Goal: Task Accomplishment & Management: Use online tool/utility

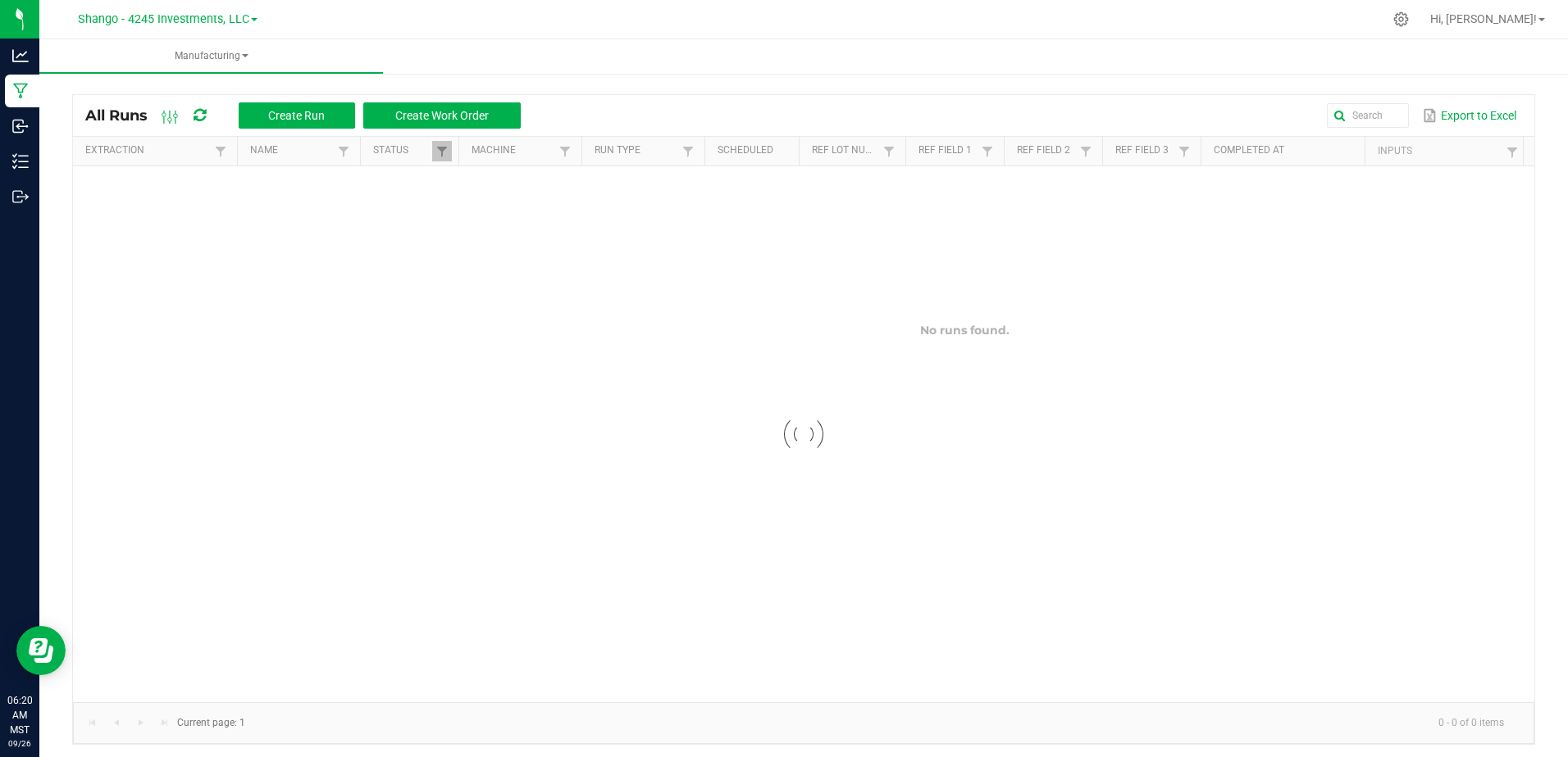
click at [177, 28] on div "Shango - 4245 Investments, LLC" at bounding box center [167, 18] width 179 height 19
click at [183, 19] on span "Shango - 4245 Investments, LLC" at bounding box center [164, 19] width 172 height 15
click at [181, 54] on link "DXR FINANCE 4 LLC dba True Harvest (Total Health and Wellness)" at bounding box center [167, 57] width 240 height 22
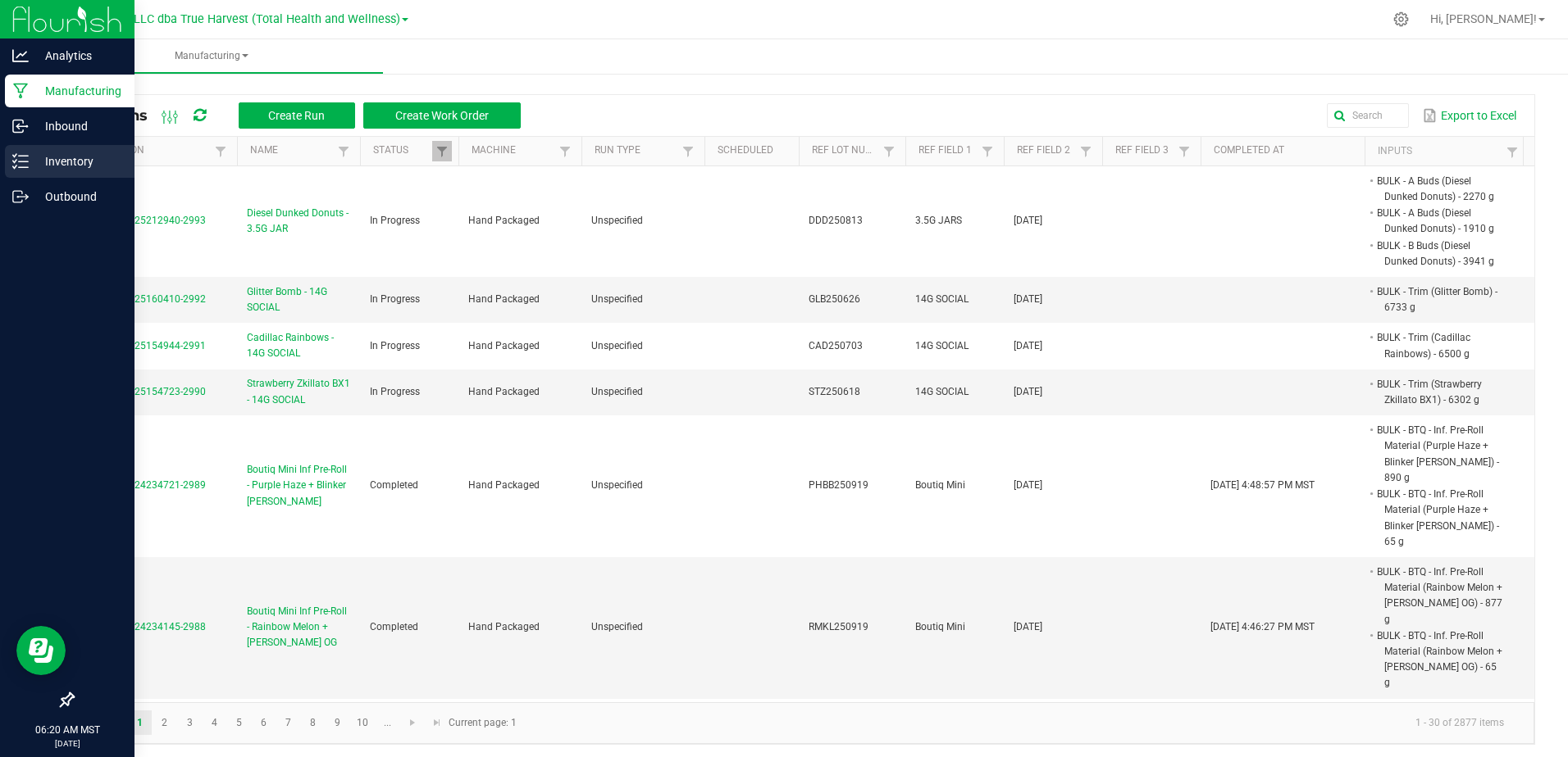
drag, startPoint x: 32, startPoint y: 151, endPoint x: 45, endPoint y: 151, distance: 13.0
click at [32, 151] on p "Inventory" at bounding box center [78, 161] width 98 height 19
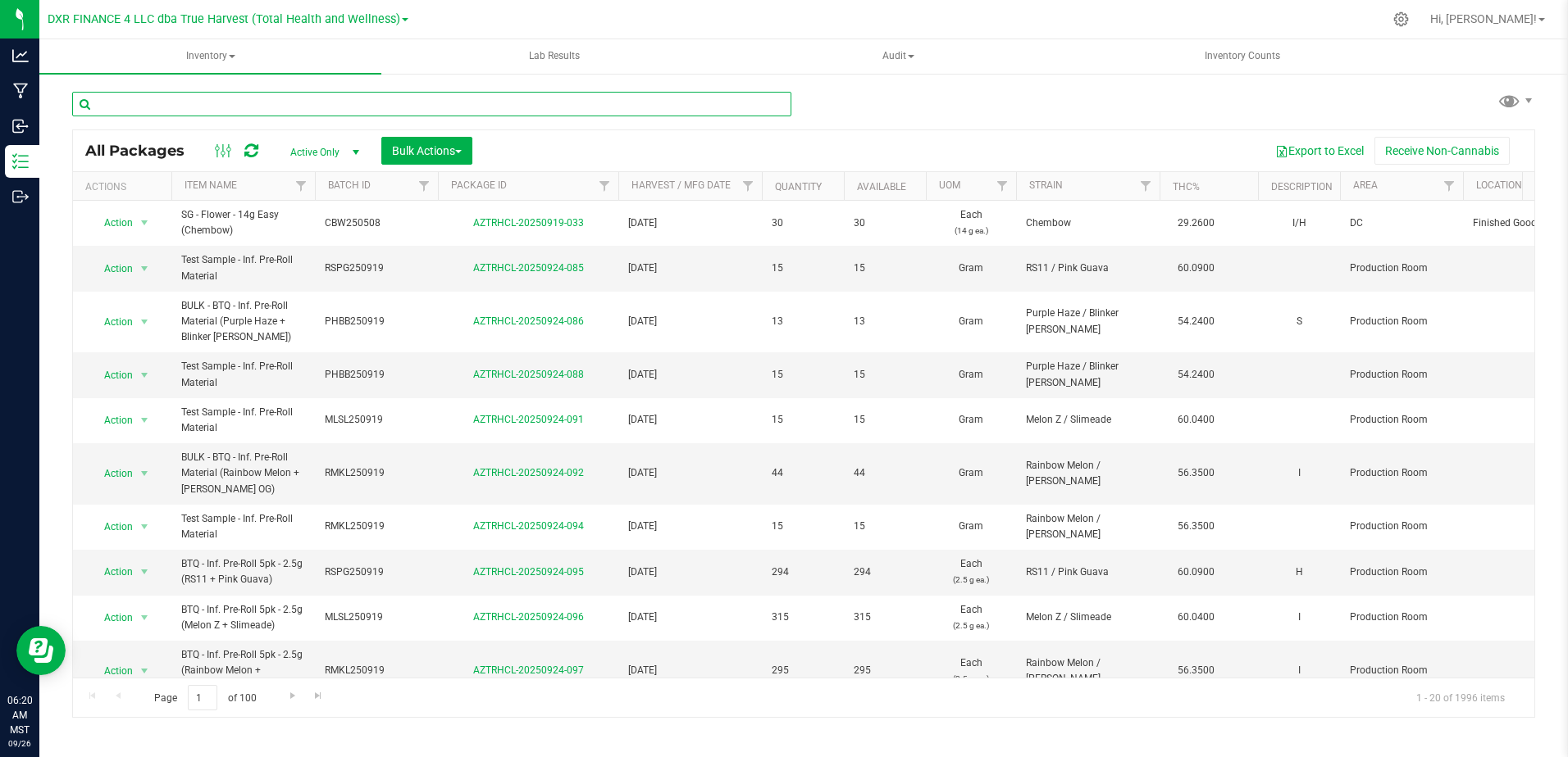
drag, startPoint x: 165, startPoint y: 105, endPoint x: 524, endPoint y: 102, distance: 359.0
drag, startPoint x: 524, startPoint y: 102, endPoint x: 103, endPoint y: 110, distance: 421.1
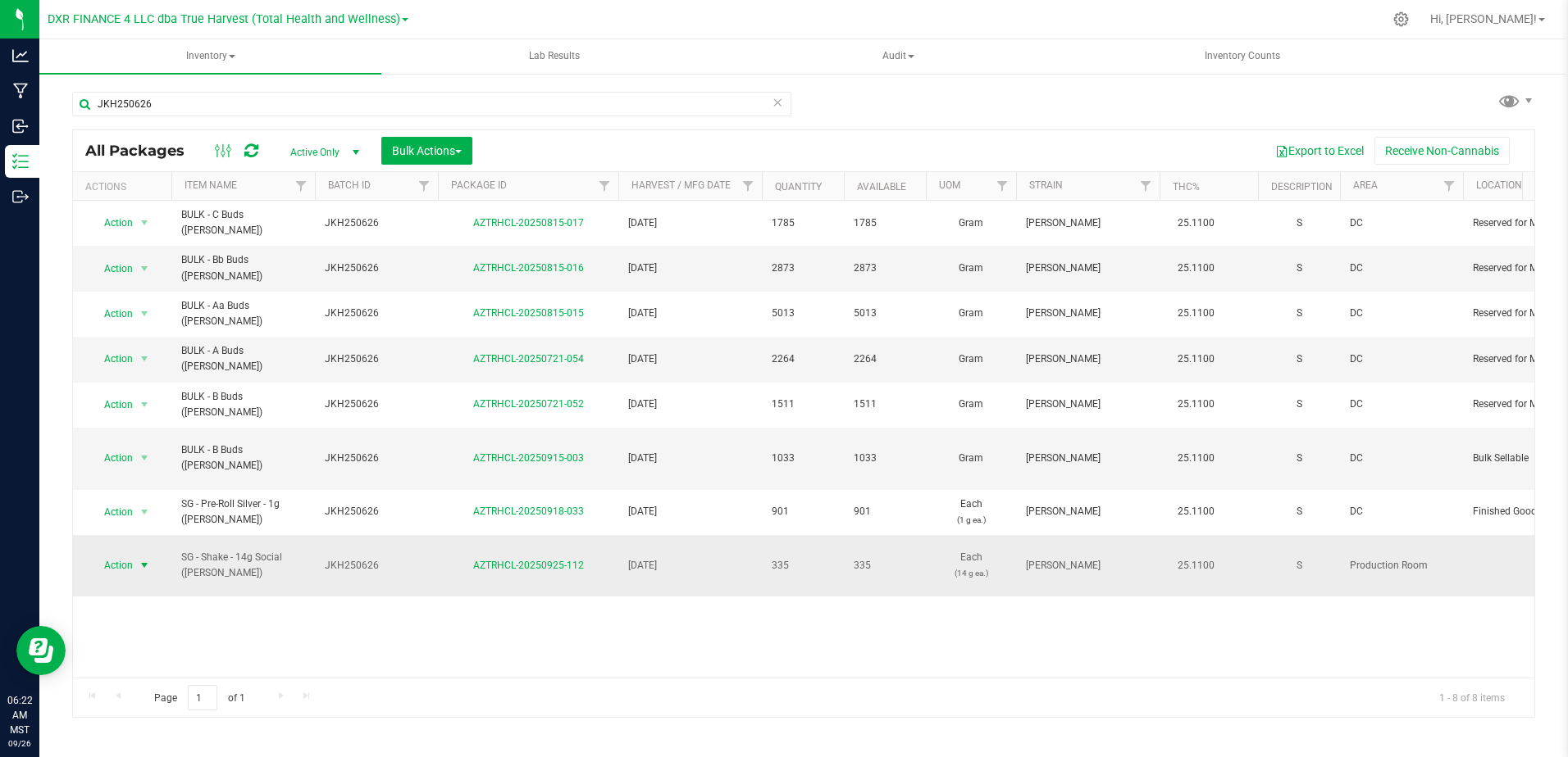
click at [146, 559] on span "select" at bounding box center [144, 565] width 13 height 13
click at [172, 401] on li "Print package label" at bounding box center [143, 401] width 105 height 25
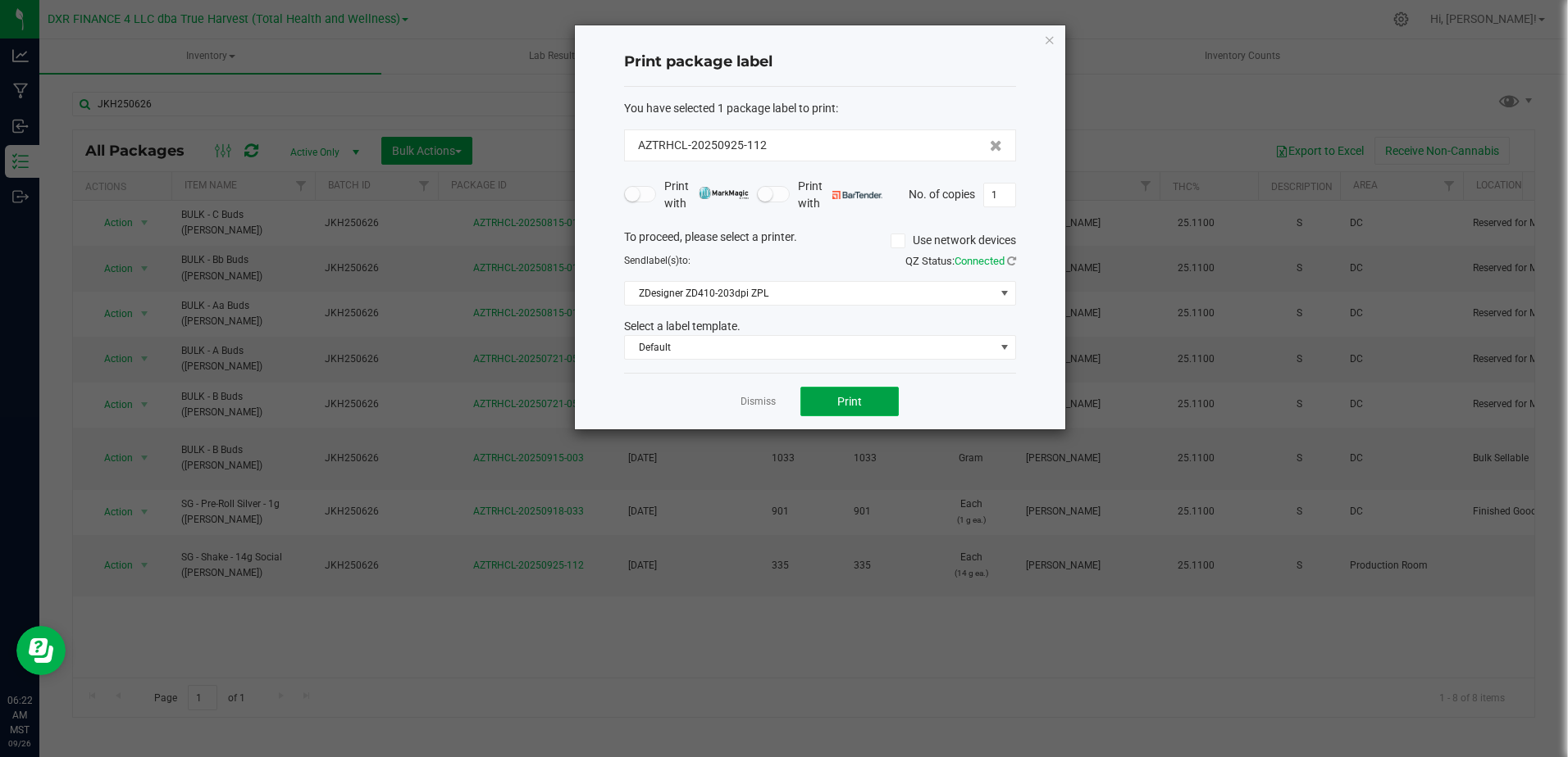
click at [850, 404] on span "Print" at bounding box center [849, 401] width 25 height 13
click at [874, 399] on button "Print" at bounding box center [849, 402] width 98 height 30
click at [763, 408] on link "Dismiss" at bounding box center [758, 402] width 35 height 14
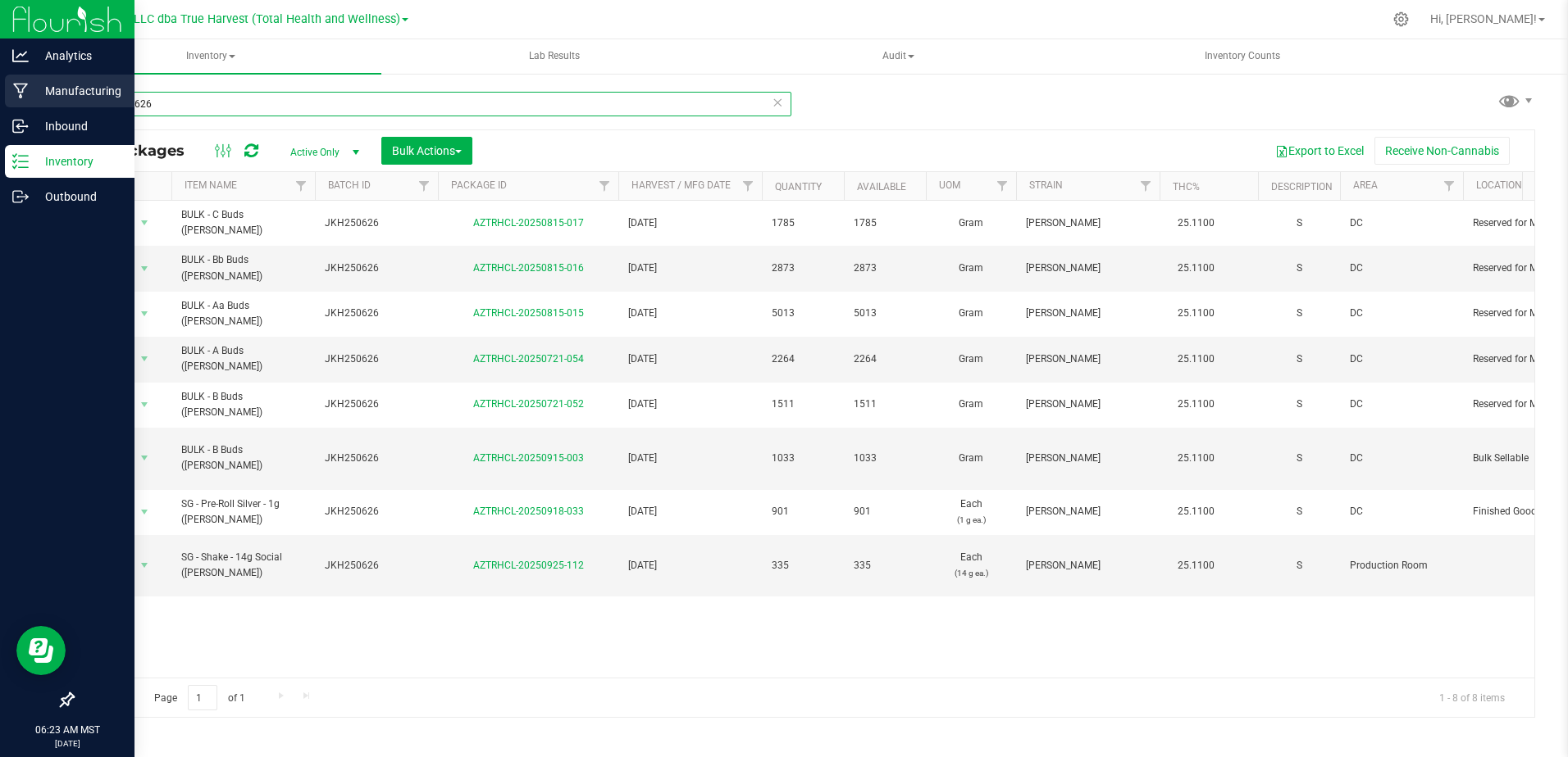
drag, startPoint x: 186, startPoint y: 104, endPoint x: 30, endPoint y: 102, distance: 156.0
click at [30, 102] on div "Analytics Manufacturing Inbound Inventory Outbound 06:23 AM MST [DATE] 09/26 DX…" at bounding box center [784, 378] width 1568 height 757
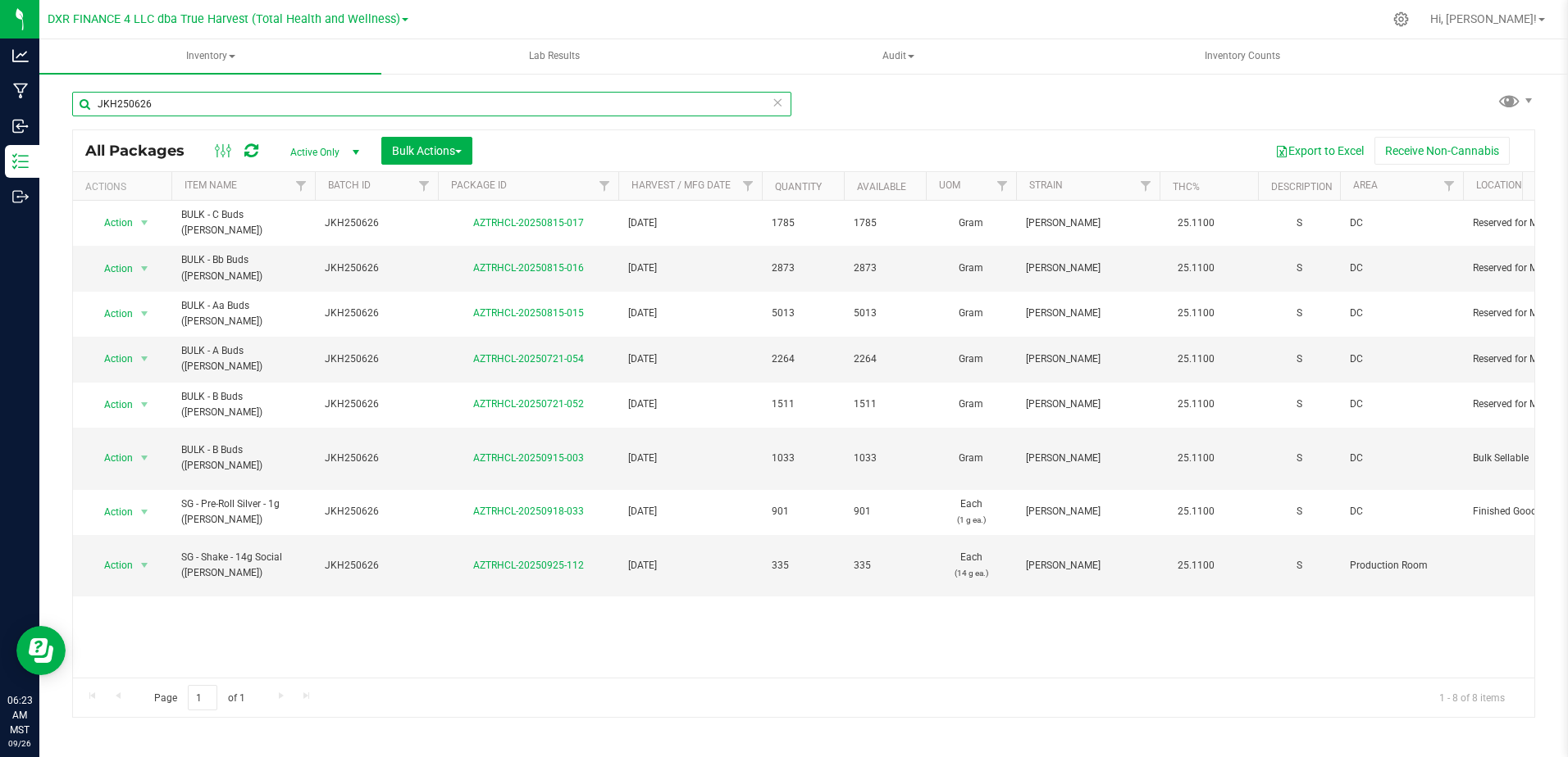
paste input "MOB"
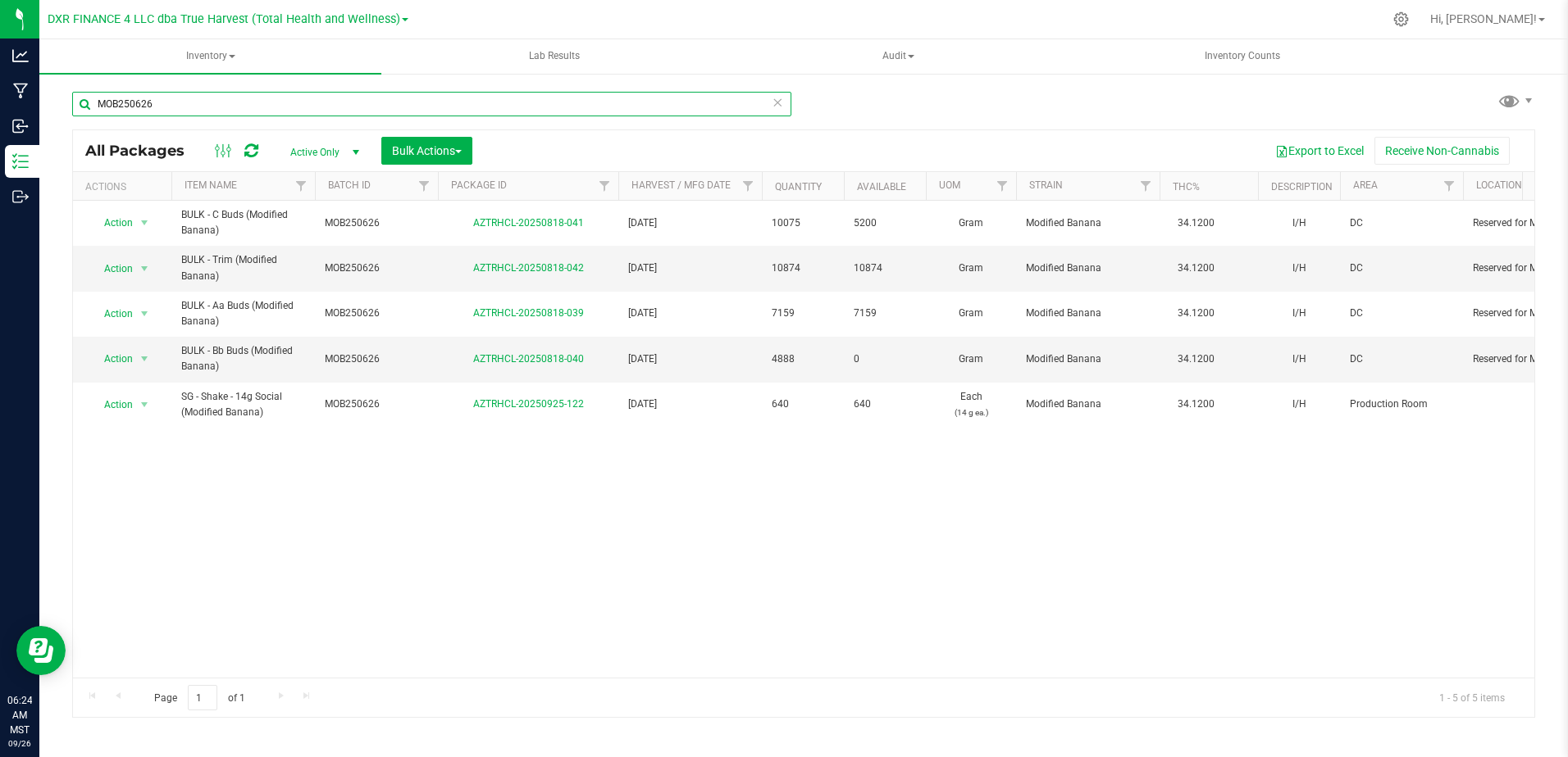
type input "MOB250626"
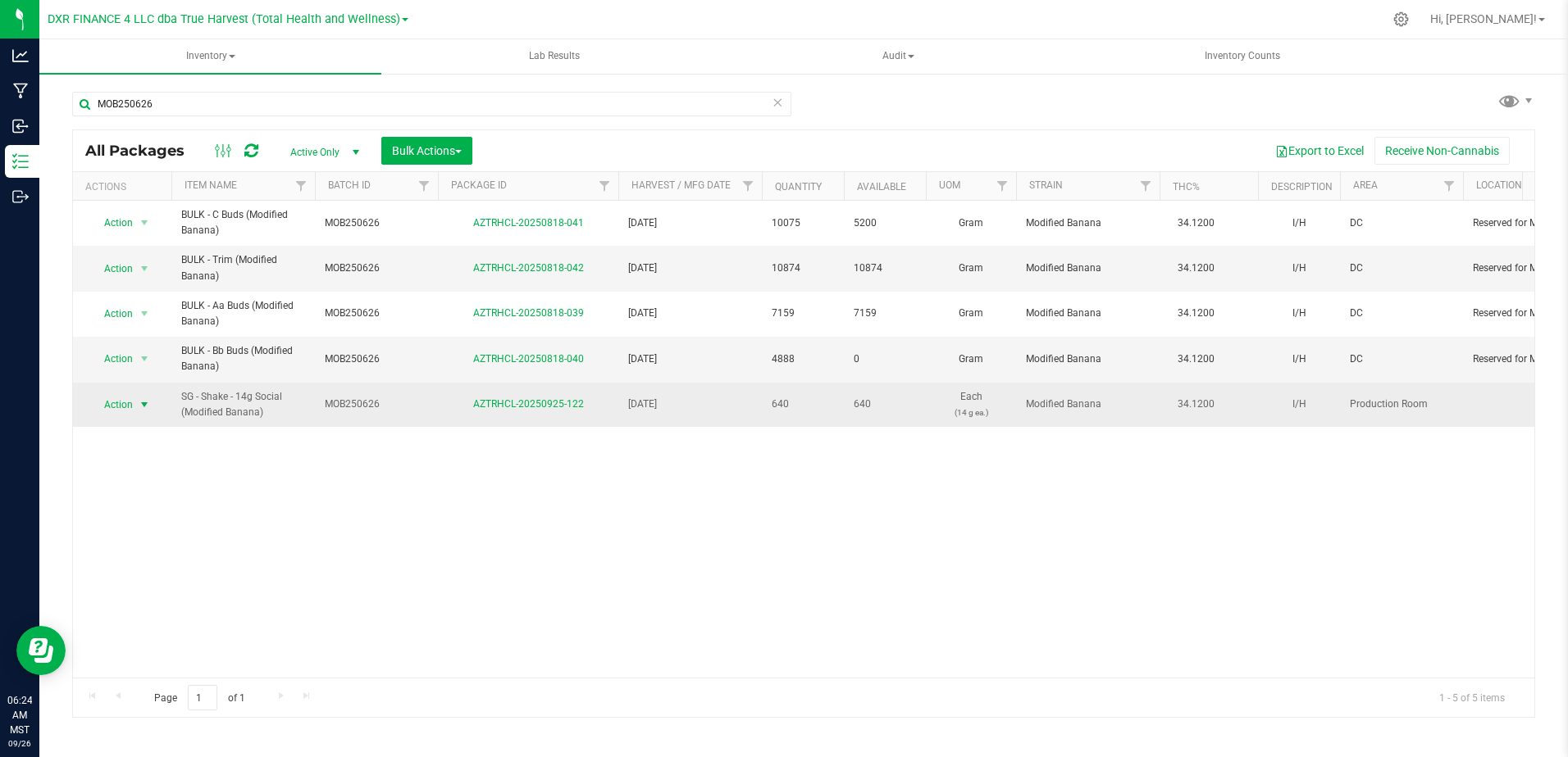
click at [122, 415] on span "Action" at bounding box center [111, 405] width 45 height 23
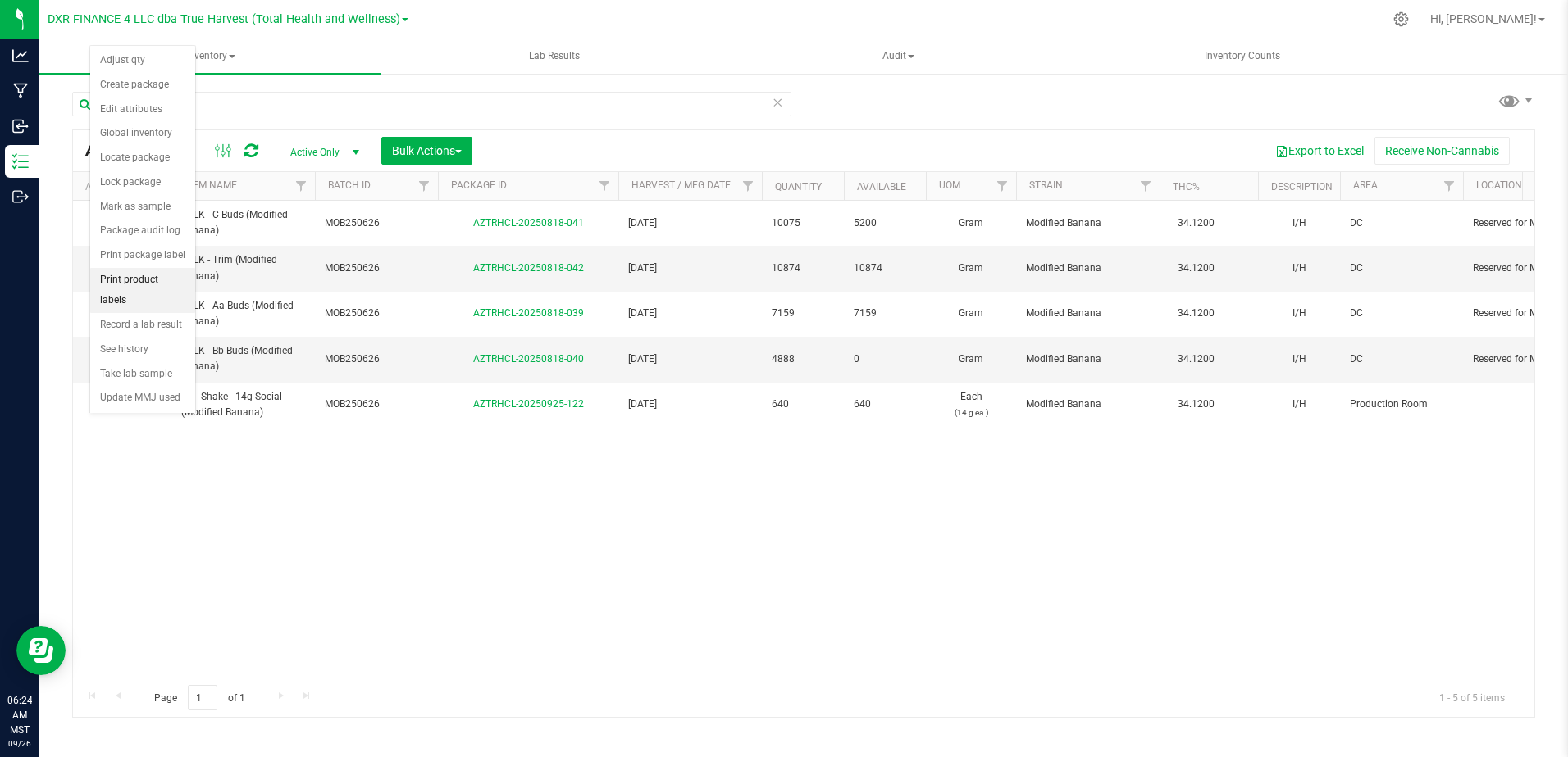
click at [137, 268] on li "Print product labels" at bounding box center [143, 291] width 105 height 46
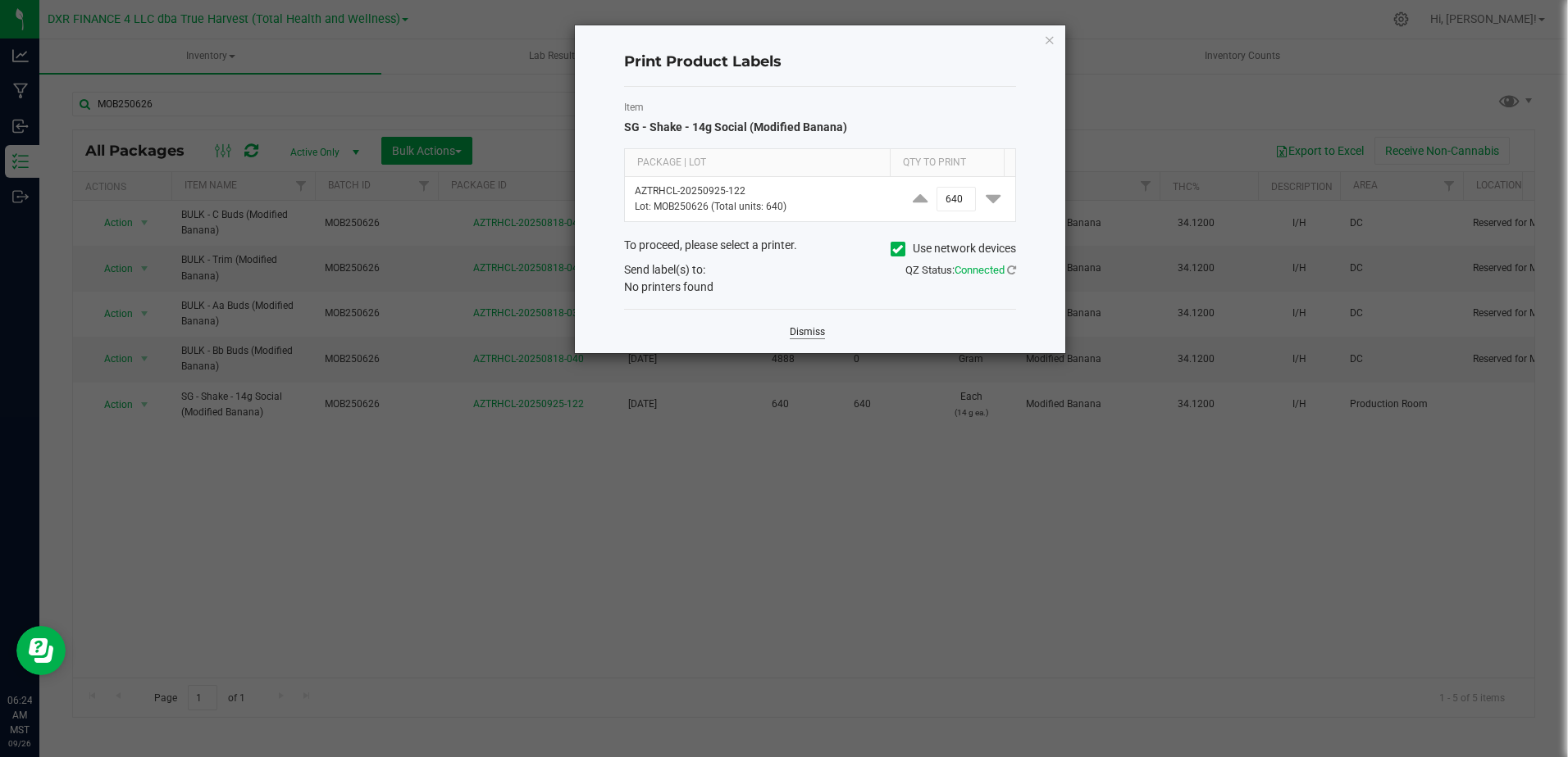
click at [808, 329] on link "Dismiss" at bounding box center [807, 333] width 35 height 14
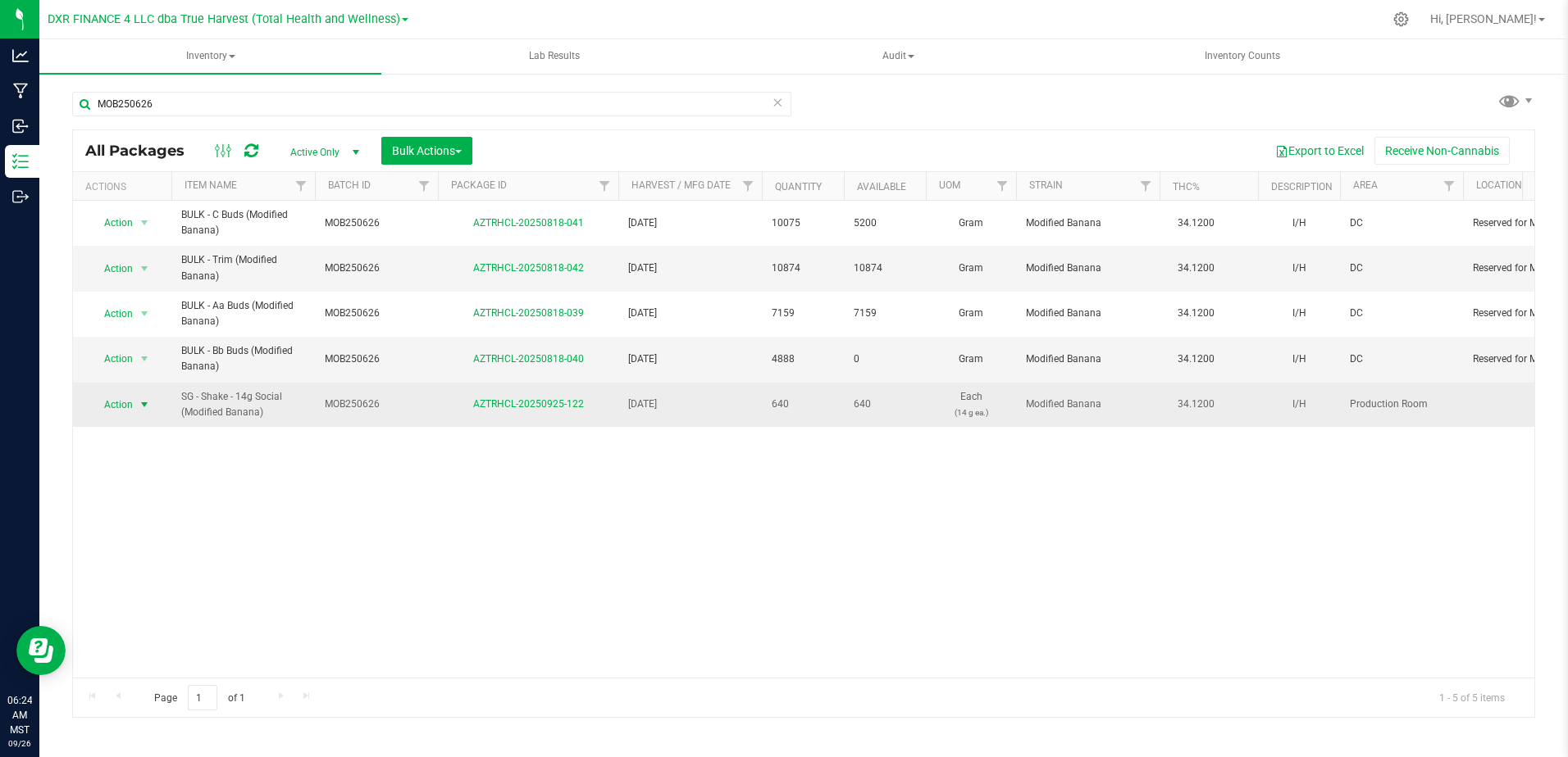
click at [100, 403] on span "Action" at bounding box center [111, 405] width 45 height 23
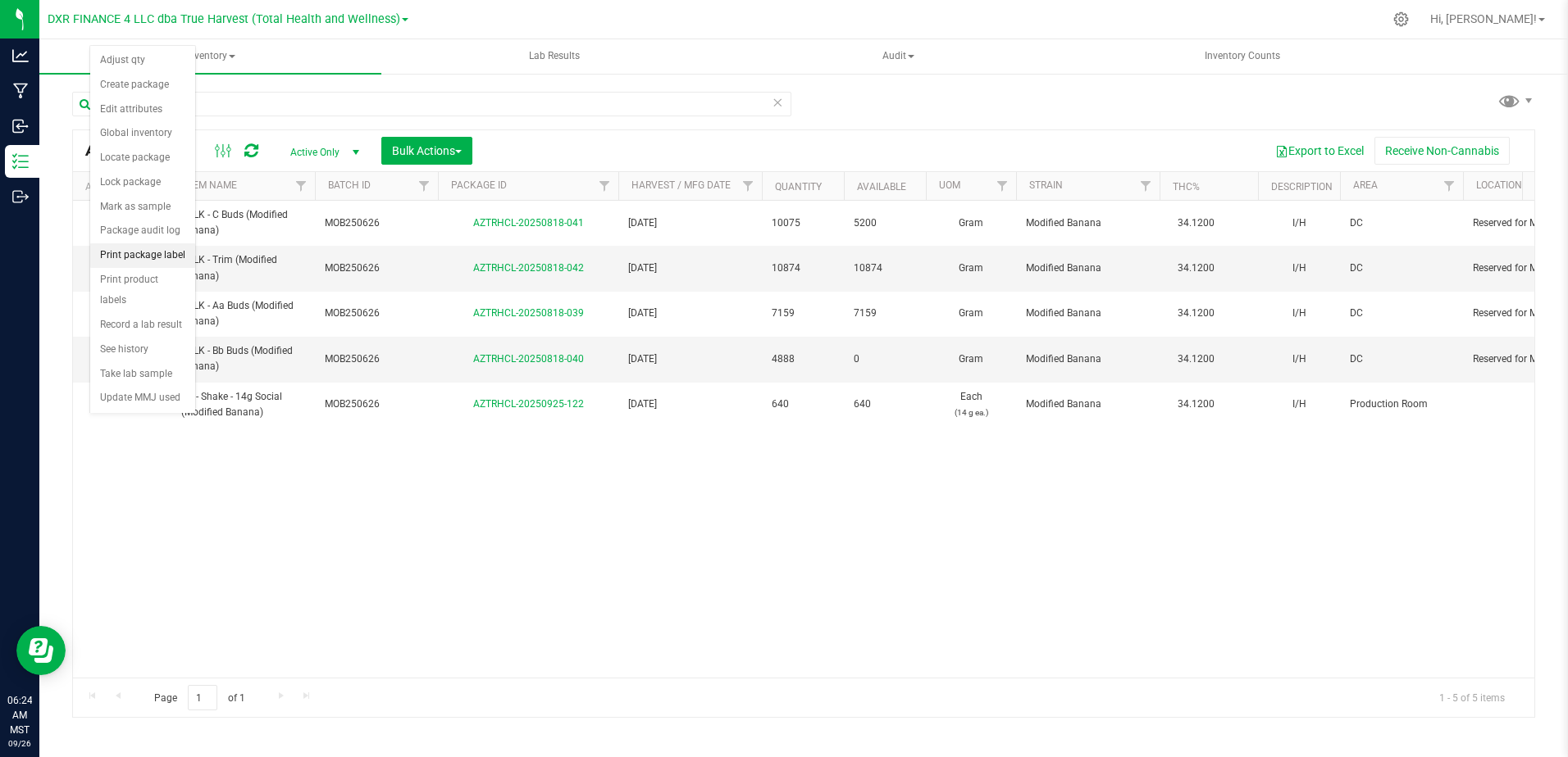
click at [139, 259] on li "Print package label" at bounding box center [143, 256] width 105 height 25
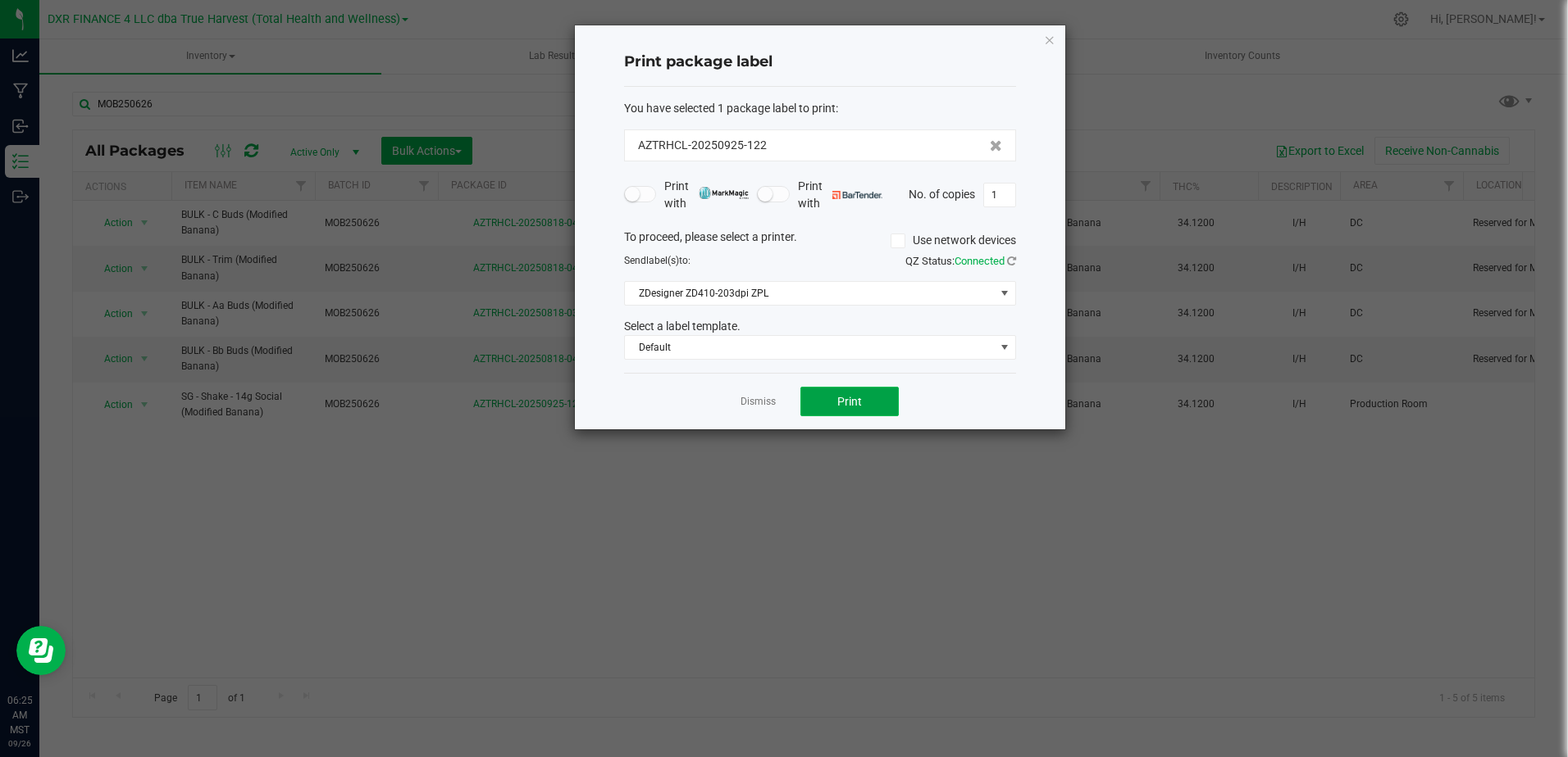
click at [831, 405] on button "Print" at bounding box center [849, 402] width 98 height 30
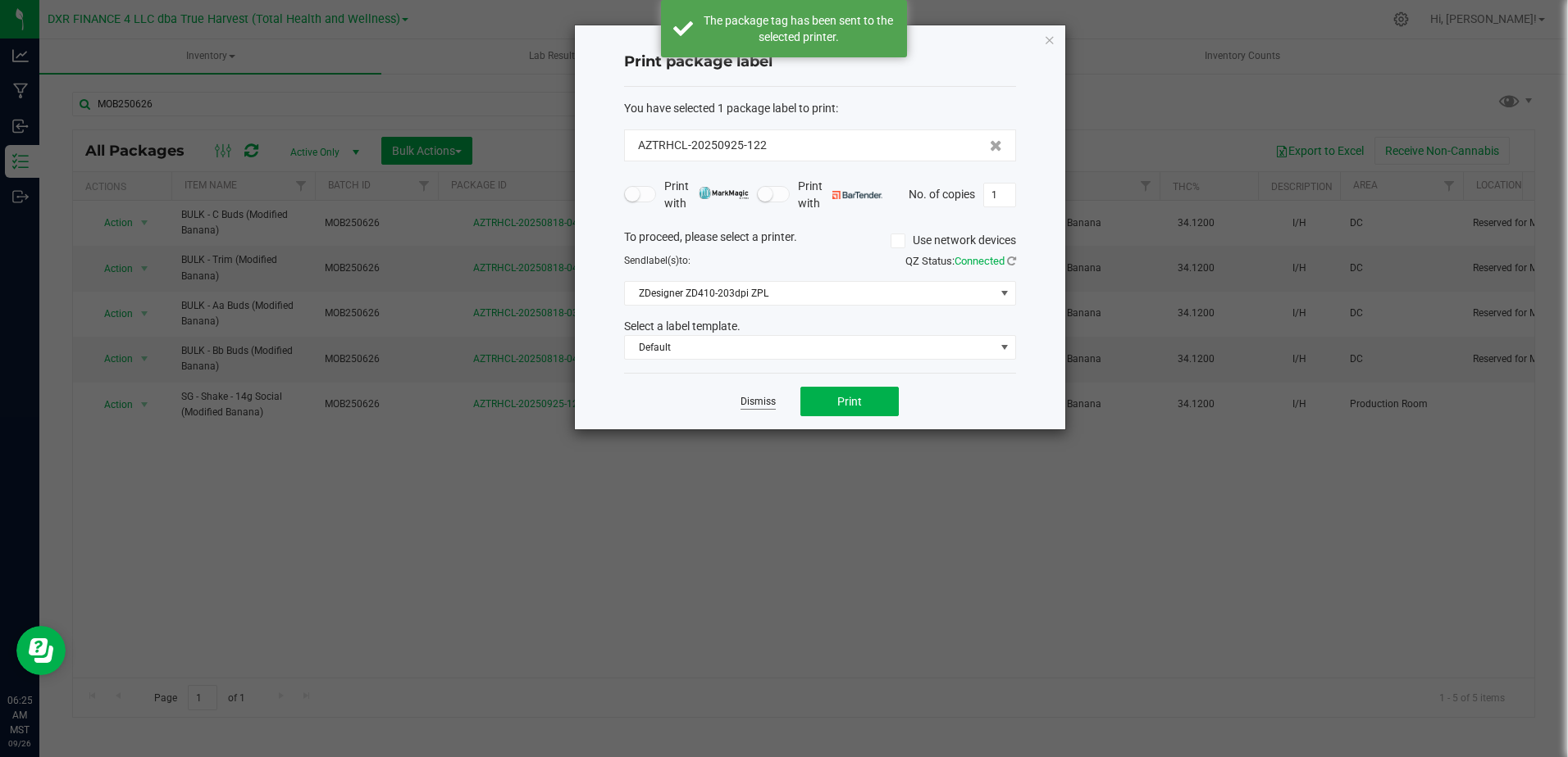
click at [758, 408] on link "Dismiss" at bounding box center [758, 402] width 35 height 14
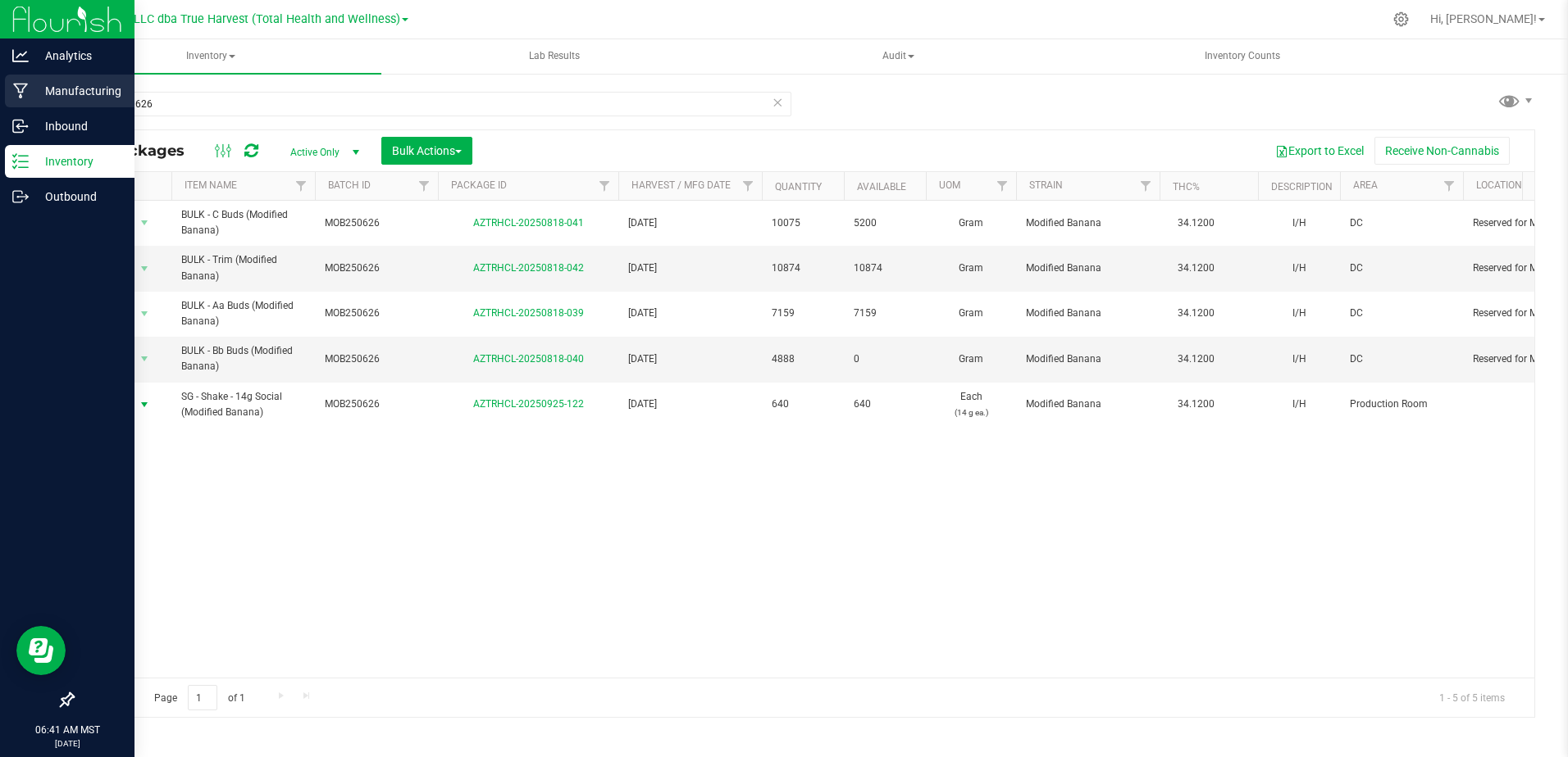
click at [44, 92] on p "Manufacturing" at bounding box center [78, 91] width 98 height 19
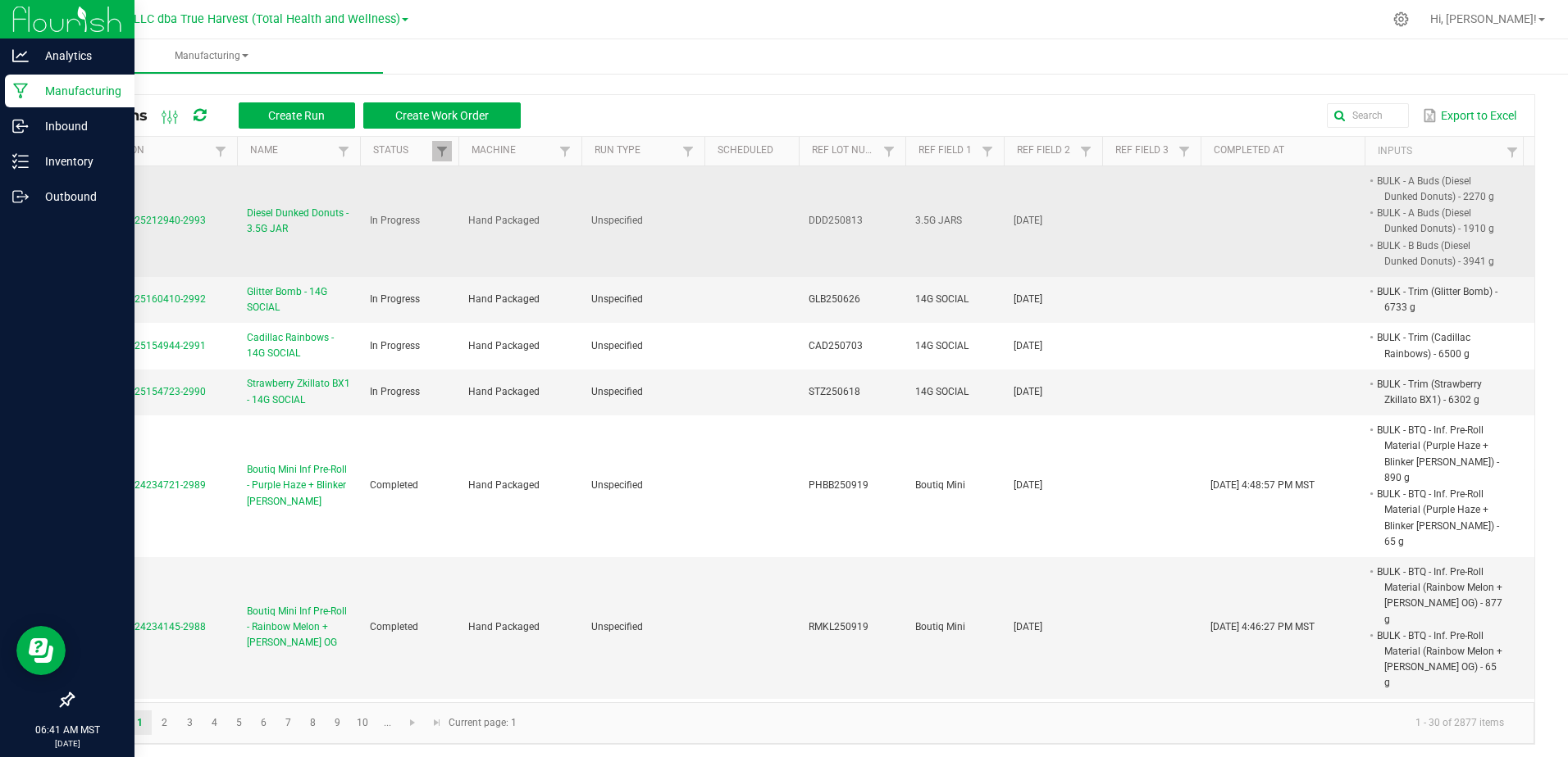
click at [296, 216] on span "Diesel Dunked Donuts - 3.5G JAR" at bounding box center [299, 221] width 103 height 32
